Goal: Task Accomplishment & Management: Use online tool/utility

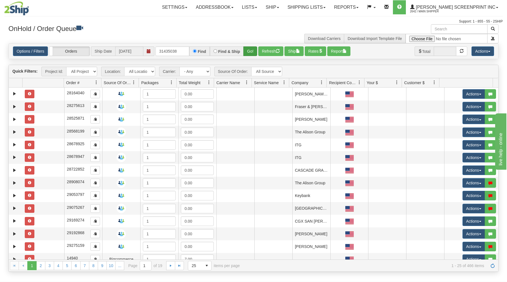
type input "31435038"
drag, startPoint x: 246, startPoint y: 49, endPoint x: 235, endPoint y: 73, distance: 26.2
click at [244, 52] on div "31435038 Find Find & Ship Go!" at bounding box center [206, 51] width 102 height 10
drag, startPoint x: 250, startPoint y: 49, endPoint x: 248, endPoint y: 64, distance: 15.1
click at [250, 50] on button "Go!" at bounding box center [250, 51] width 14 height 10
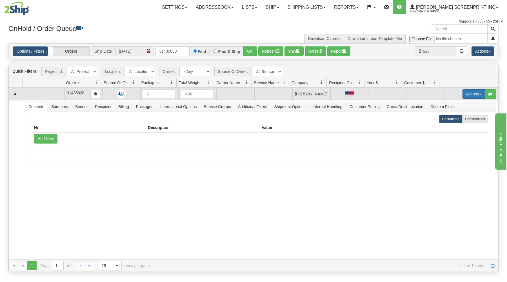
click at [462, 92] on button "Actions" at bounding box center [473, 94] width 23 height 10
click at [457, 102] on link "Open" at bounding box center [462, 104] width 45 height 7
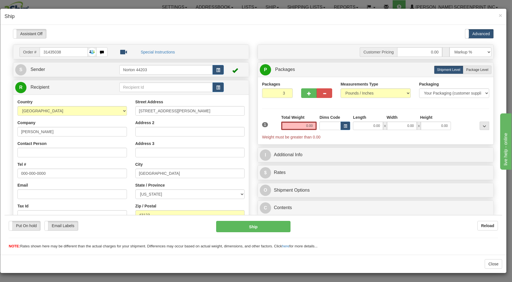
type input "56.50"
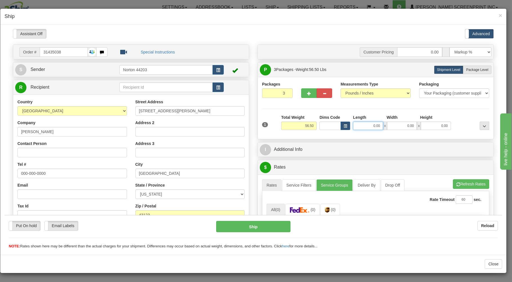
click at [364, 127] on input "0.00" at bounding box center [368, 125] width 30 height 8
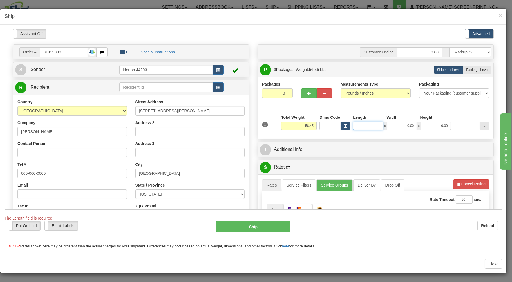
type input "56.50"
type input "53.00"
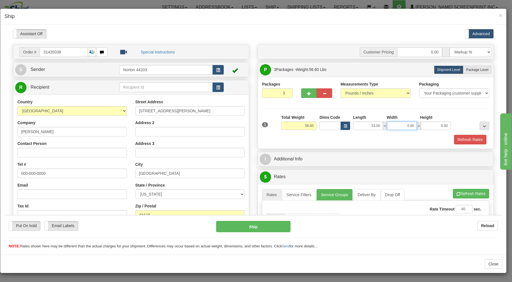
type input "56.55"
type input "29"
type input "56.50"
type input "29.00"
type input "56.50"
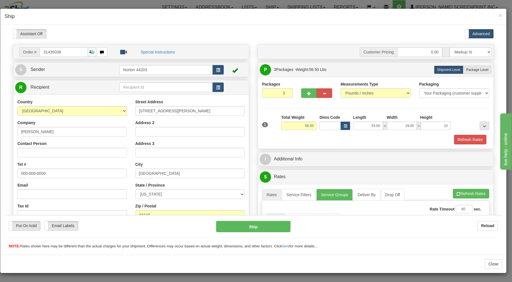
type input "10.00"
click at [344, 136] on div "Refresh Rates" at bounding box center [376, 140] width 230 height 10
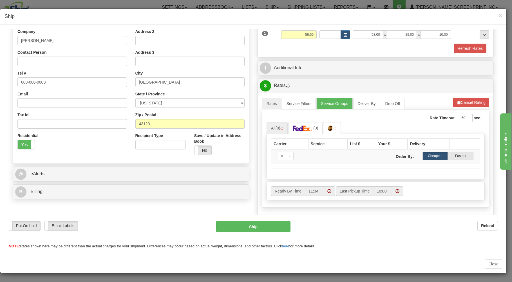
scroll to position [81, 0]
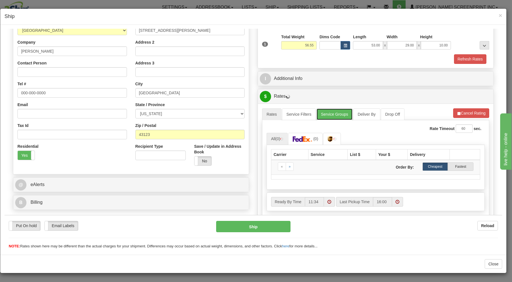
click at [340, 113] on link "Service Groups" at bounding box center [335, 114] width 36 height 12
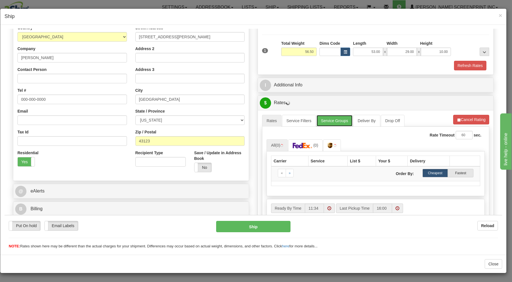
click at [332, 121] on link "Service Groups" at bounding box center [335, 121] width 36 height 12
click at [339, 122] on link "Service Groups" at bounding box center [335, 121] width 36 height 12
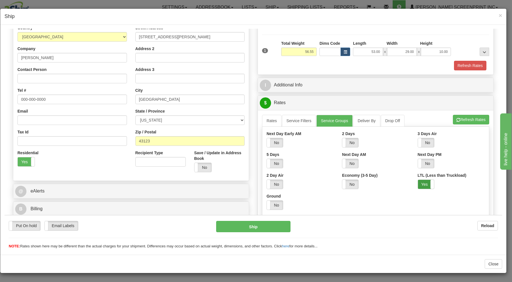
click at [423, 184] on label "Yes" at bounding box center [426, 184] width 16 height 9
drag, startPoint x: 279, startPoint y: 203, endPoint x: 274, endPoint y: 200, distance: 5.2
click at [276, 202] on label "No" at bounding box center [275, 205] width 16 height 9
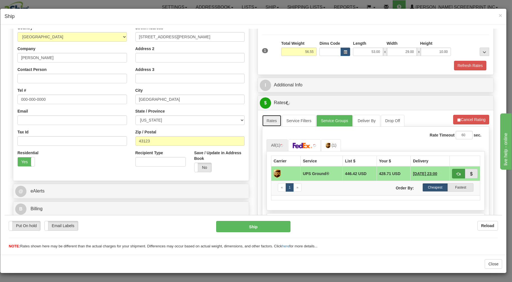
type input "56.50"
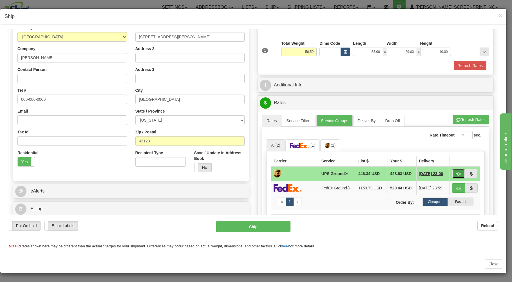
click at [457, 172] on span "button" at bounding box center [459, 174] width 4 height 4
type input "03"
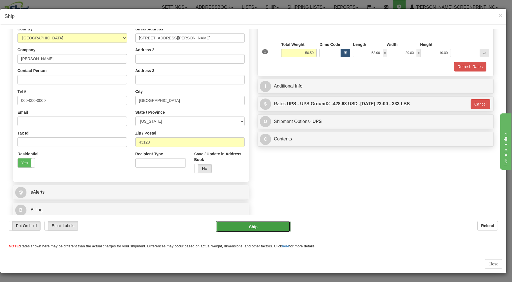
click at [280, 221] on div "Put On hold Put On hold Email Labels Email Labels Edit Reload Ship Reload" at bounding box center [254, 232] width 498 height 34
type input "56.55"
type input "03"
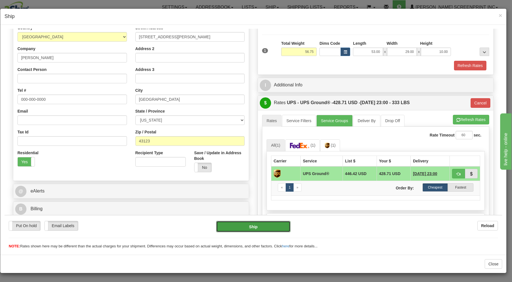
type input "56.70"
type input "03"
type input "56.55"
type input "03"
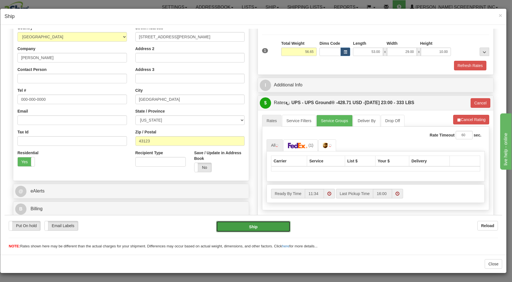
type input "56.60"
type input "03"
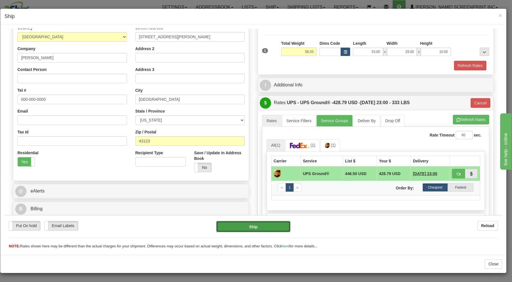
click at [271, 224] on button "Ship" at bounding box center [253, 226] width 75 height 11
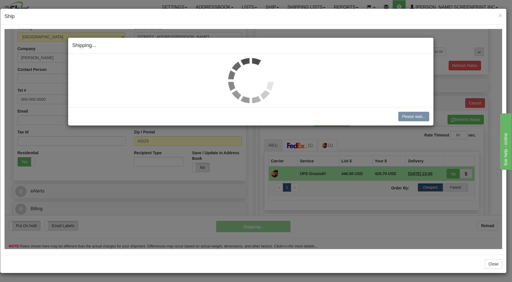
type input "56.50"
type input "03"
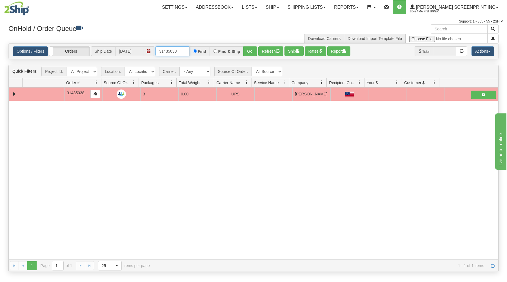
drag, startPoint x: 158, startPoint y: 51, endPoint x: 196, endPoint y: 49, distance: 37.8
click at [196, 49] on div "31435038 Find Find & Ship Go!" at bounding box center [206, 51] width 102 height 10
type input "31429594"
click at [248, 51] on button "Go!" at bounding box center [250, 51] width 14 height 10
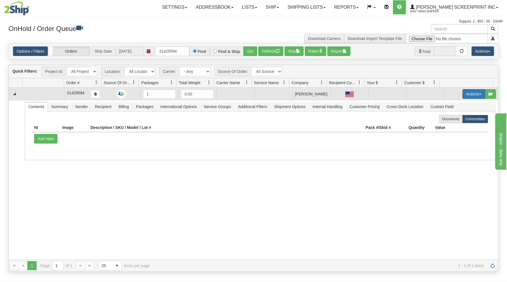
click at [464, 93] on button "Actions" at bounding box center [473, 94] width 23 height 10
click at [446, 104] on span "Open" at bounding box center [452, 105] width 14 height 5
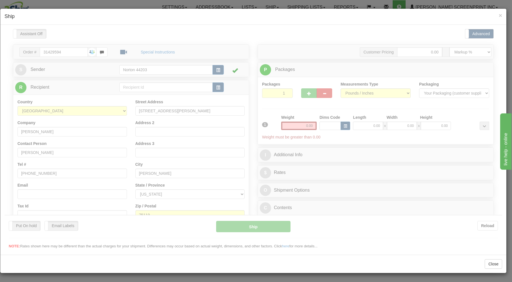
scroll to position [0, 0]
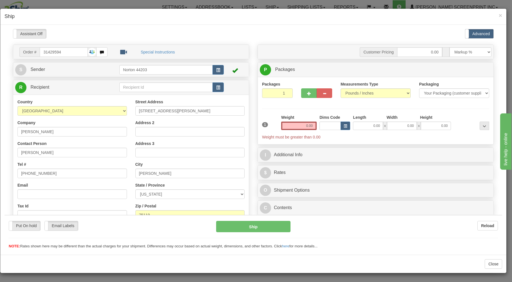
type input "11.65"
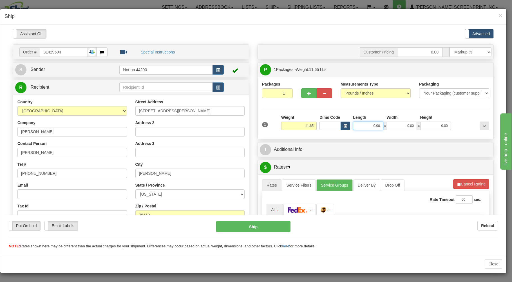
click at [359, 126] on input "0.00" at bounding box center [368, 125] width 30 height 8
type input "11.65"
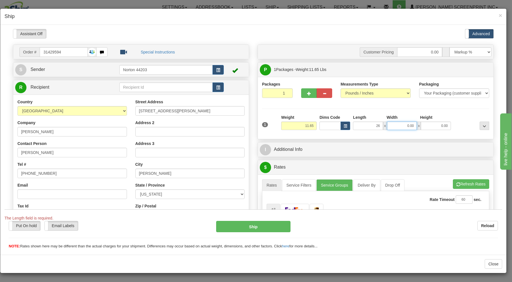
type input "26.00"
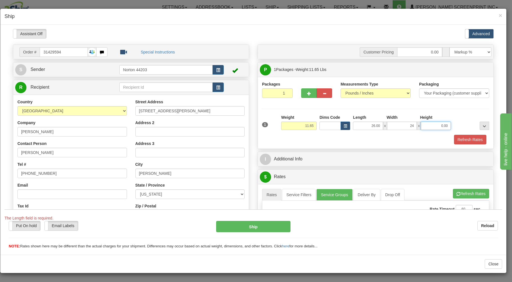
type input "24.00"
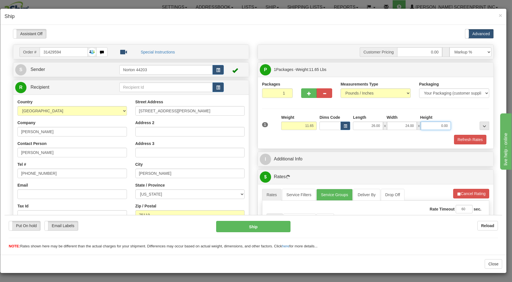
type input "11.60"
type input "7"
type input "11.65"
type input "7.00"
click at [336, 134] on div "1 Weight 11.65 Dims Code x x" at bounding box center [376, 124] width 230 height 20
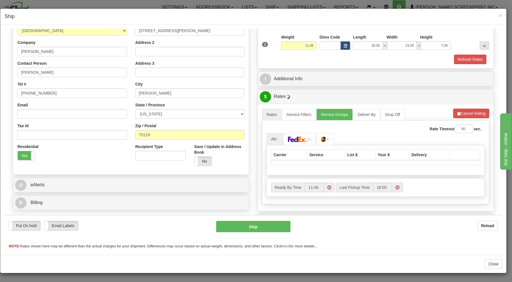
scroll to position [111, 0]
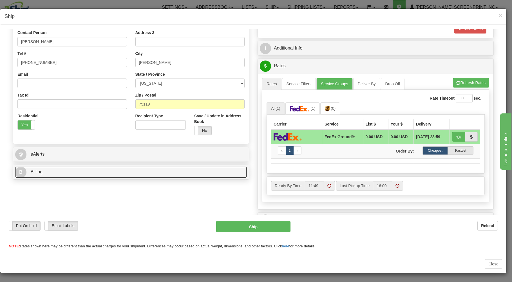
click at [184, 176] on link "B Billing" at bounding box center [131, 172] width 232 height 12
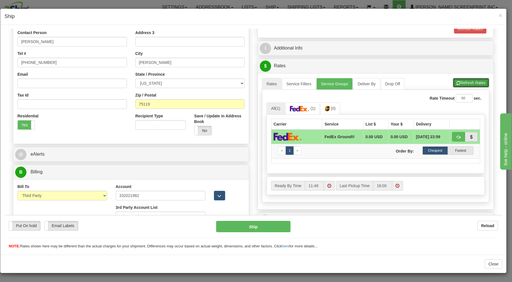
click at [466, 83] on button "Refresh Rates" at bounding box center [471, 83] width 36 height 10
click at [454, 134] on button "button" at bounding box center [458, 137] width 13 height 10
type input "92"
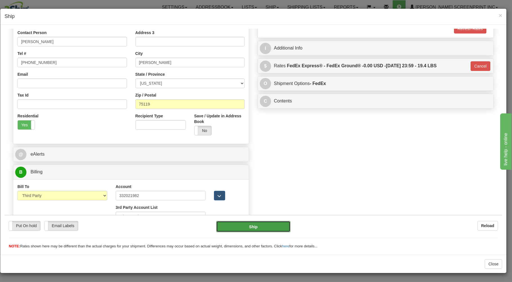
click at [266, 228] on button "Ship" at bounding box center [253, 226] width 75 height 11
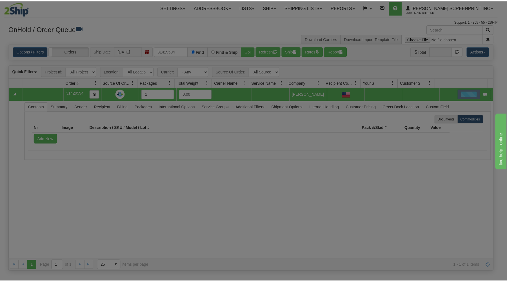
scroll to position [0, 0]
